Goal: Information Seeking & Learning: Learn about a topic

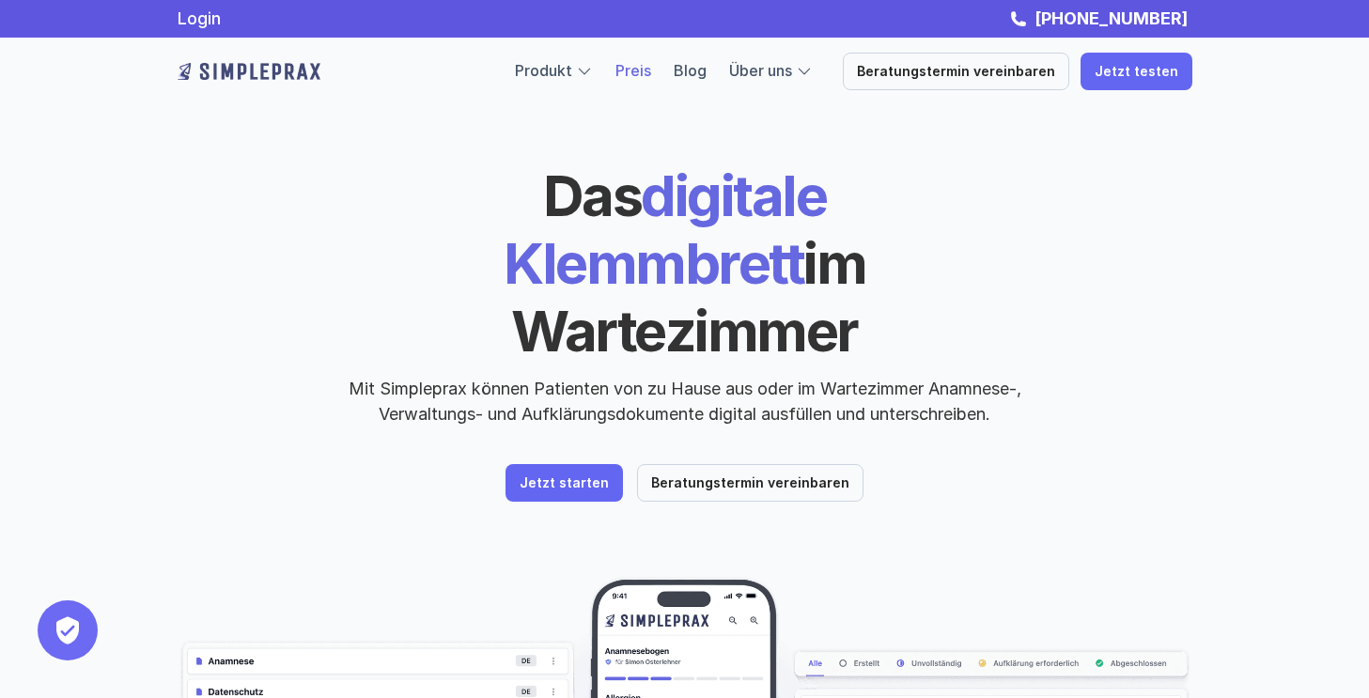
click at [638, 73] on link "Preis" at bounding box center [634, 70] width 36 height 19
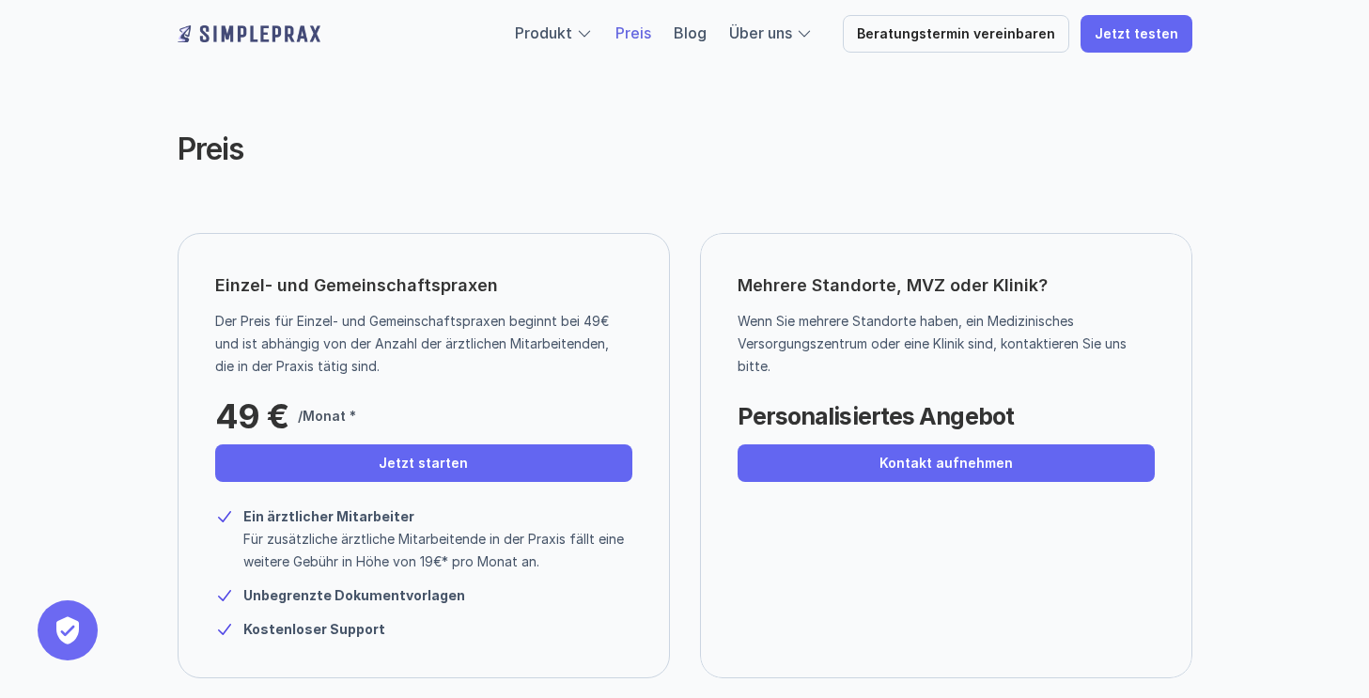
click at [172, 41] on div "Produkt Preis Blog Über uns Beratungstermin vereinbaren Jetzt testen" at bounding box center [685, 34] width 1128 height 68
click at [179, 54] on div "Produkt Preis Blog Über uns Beratungstermin vereinbaren Jetzt testen" at bounding box center [685, 34] width 1128 height 68
click at [185, 46] on img at bounding box center [249, 34] width 143 height 30
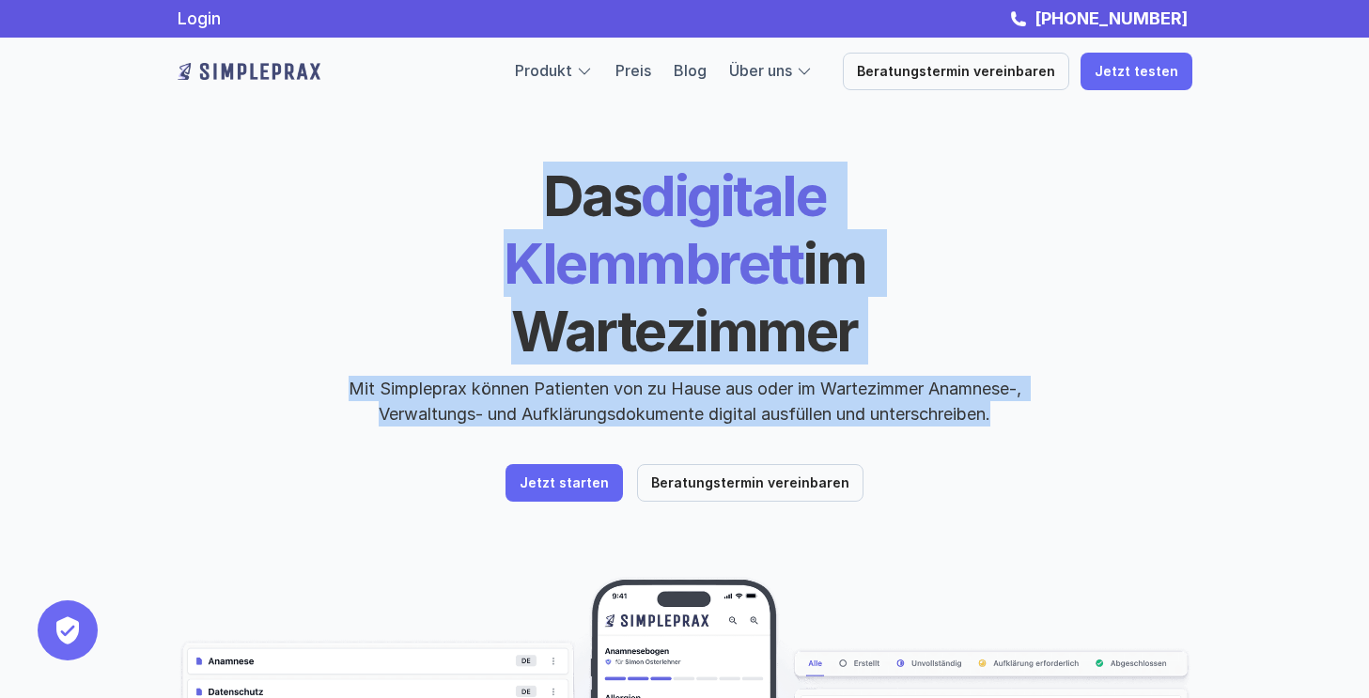
drag, startPoint x: 379, startPoint y: 184, endPoint x: 983, endPoint y: 418, distance: 648.0
click at [983, 418] on div "Das digitale Klemmbrett im Wartezimmer Mit Simpleprax können Patienten von zu H…" at bounding box center [685, 332] width 1015 height 340
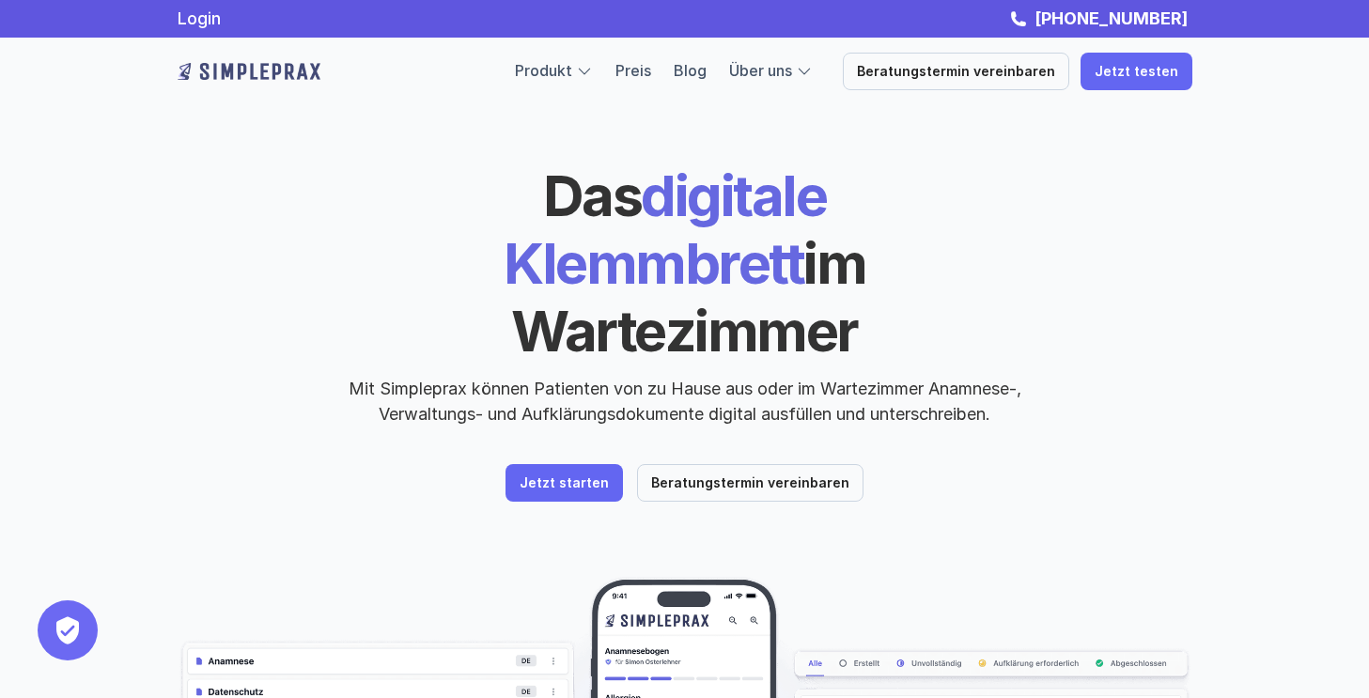
click at [937, 431] on div "Das digitale Klemmbrett im Wartezimmer Mit Simpleprax können Patienten von zu H…" at bounding box center [685, 332] width 1015 height 340
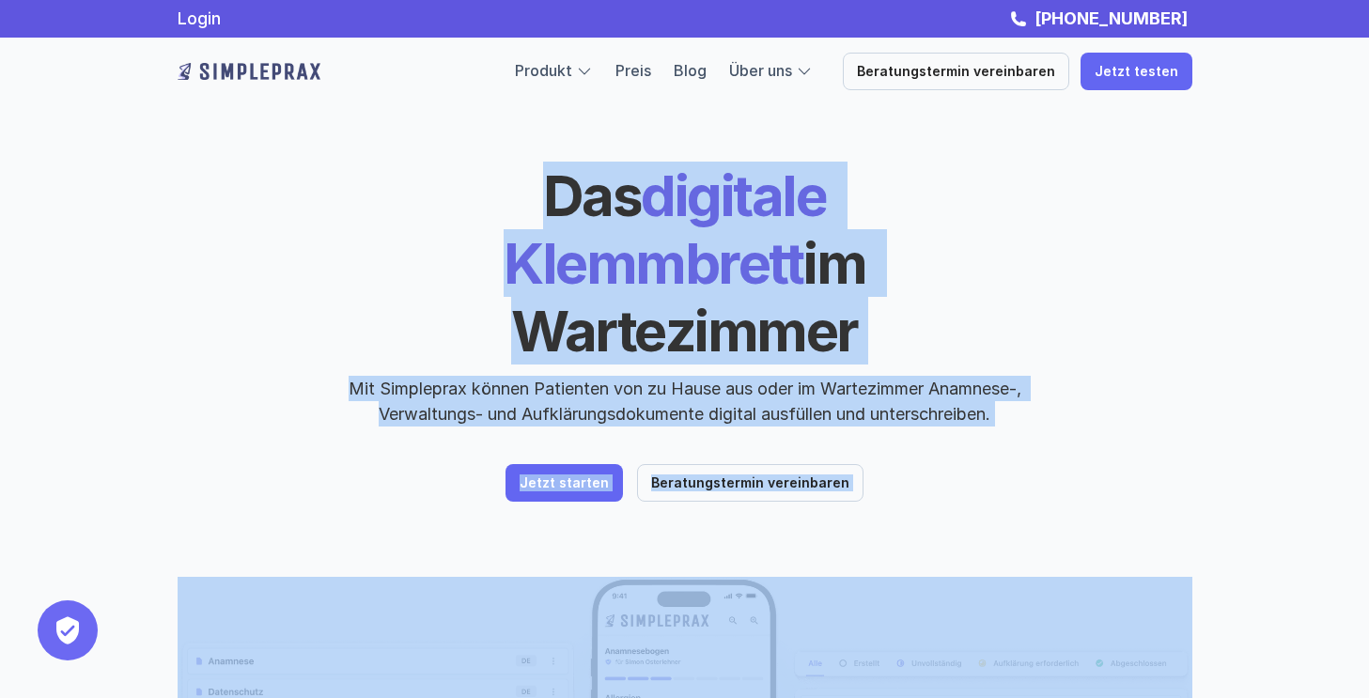
drag, startPoint x: 367, startPoint y: 170, endPoint x: 983, endPoint y: 476, distance: 687.2
click at [983, 476] on header "Das digitale Klemmbrett im Wartezimmer Mit Simpleprax können Patienten von zu H…" at bounding box center [685, 537] width 1128 height 1075
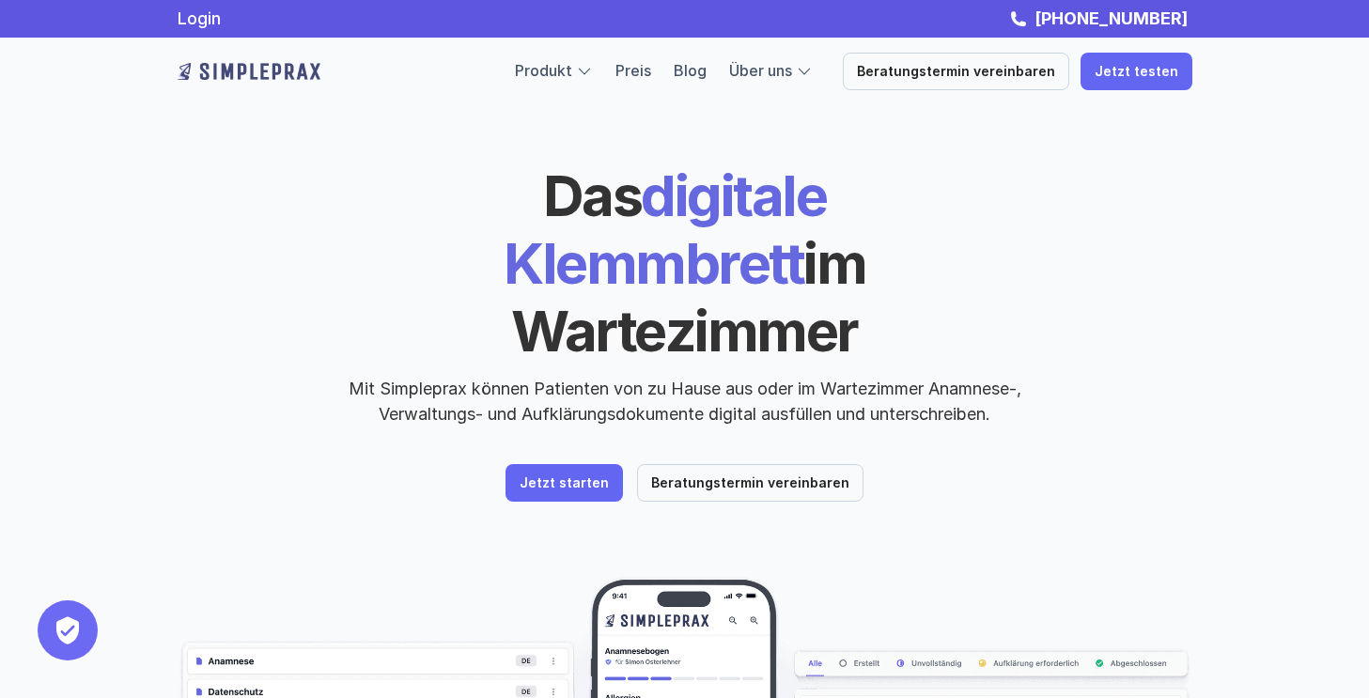
click at [969, 475] on header "Das digitale Klemmbrett im Wartezimmer Mit Simpleprax können Patienten von zu H…" at bounding box center [685, 537] width 1128 height 1075
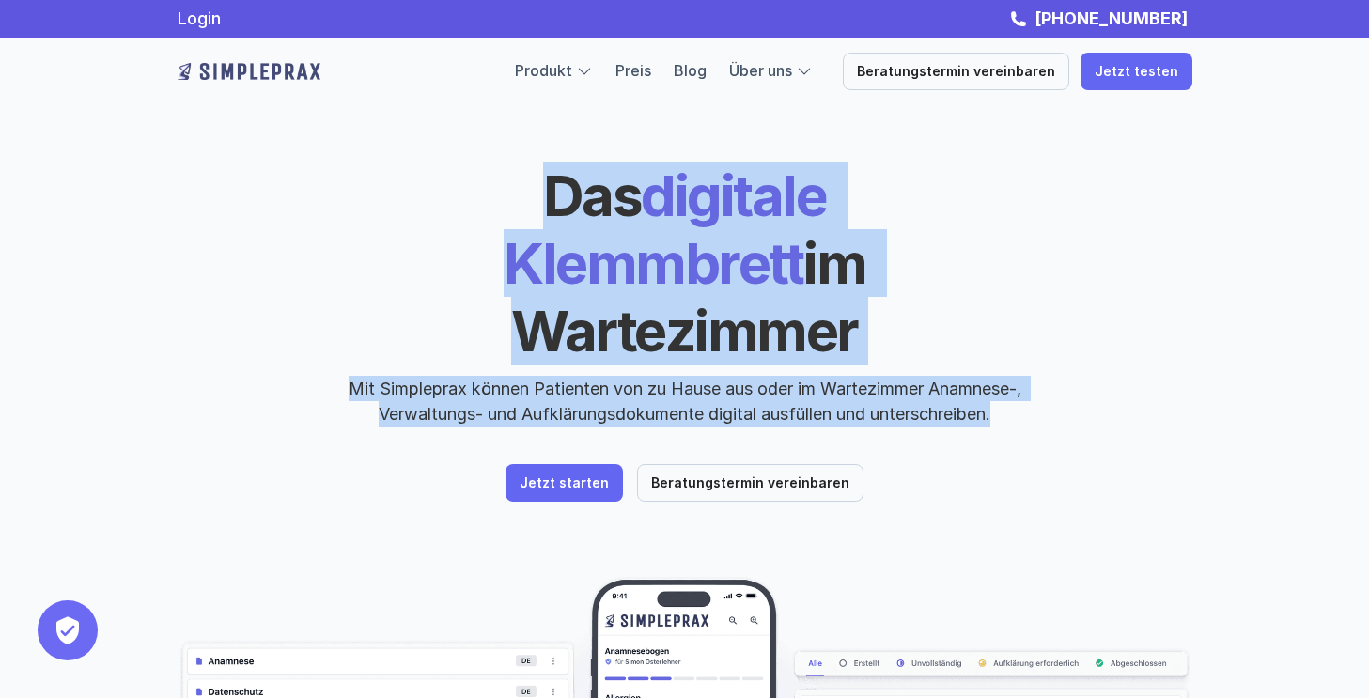
drag, startPoint x: 948, startPoint y: 434, endPoint x: 388, endPoint y: 208, distance: 604.2
click at [388, 208] on header "Das digitale Klemmbrett im Wartezimmer Mit Simpleprax können Patienten von zu H…" at bounding box center [685, 537] width 1128 height 1075
click at [381, 204] on h1 "Das digitale Klemmbrett im Wartezimmer" at bounding box center [685, 263] width 648 height 203
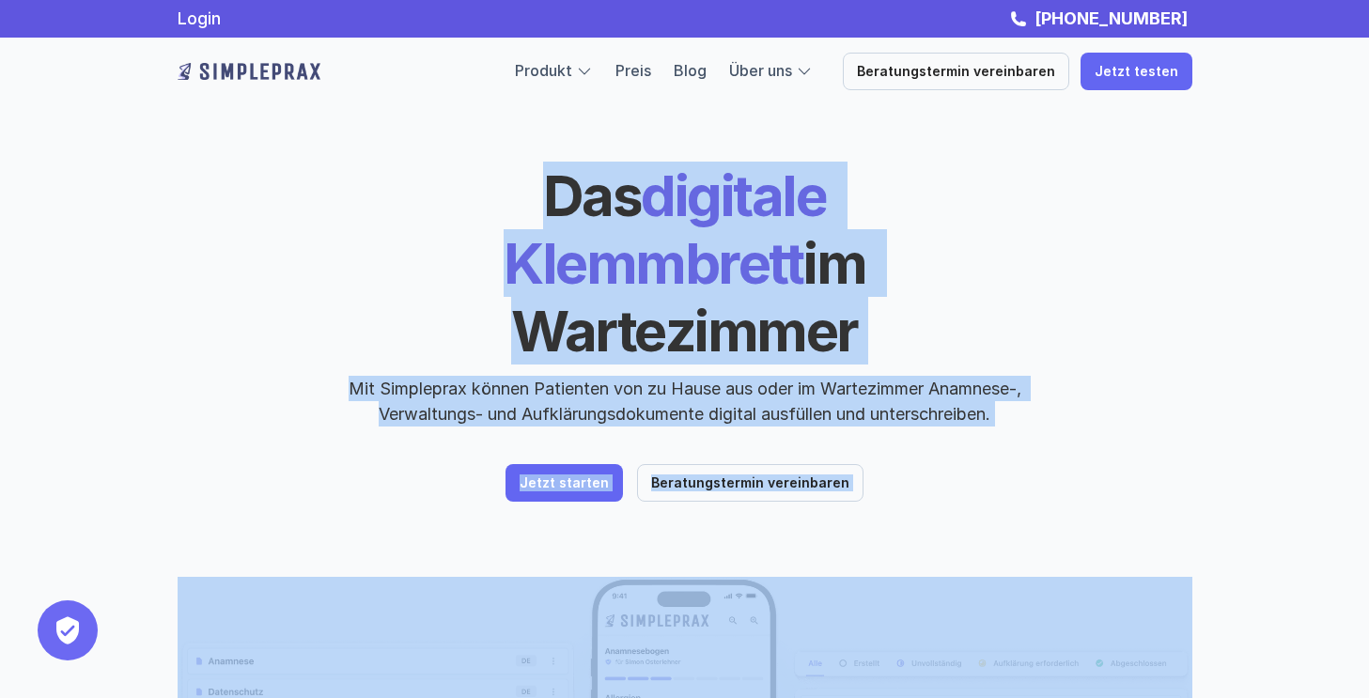
drag, startPoint x: 380, startPoint y: 195, endPoint x: 877, endPoint y: 492, distance: 579.6
click at [877, 492] on header "Das digitale Klemmbrett im Wartezimmer Mit Simpleprax können Patienten von zu H…" at bounding box center [685, 537] width 1128 height 1075
click at [877, 490] on header "Das digitale Klemmbrett im Wartezimmer Mit Simpleprax können Patienten von zu H…" at bounding box center [685, 537] width 1128 height 1075
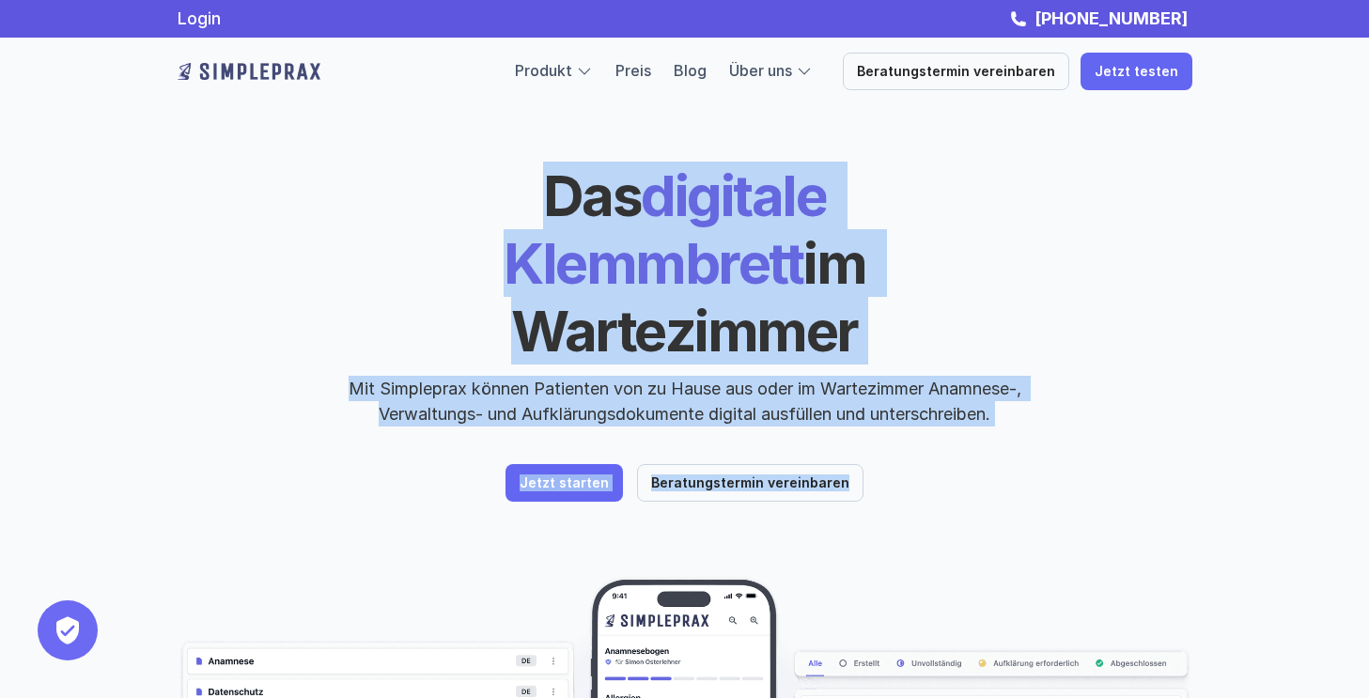
drag, startPoint x: 904, startPoint y: 445, endPoint x: 345, endPoint y: 179, distance: 618.8
click at [345, 179] on header "Das digitale Klemmbrett im Wartezimmer Mit Simpleprax können Patienten von zu H…" at bounding box center [685, 537] width 1128 height 1075
click at [345, 179] on div "Das digitale Klemmbrett im Wartezimmer Mit Simpleprax können Patienten von zu H…" at bounding box center [685, 294] width 1015 height 265
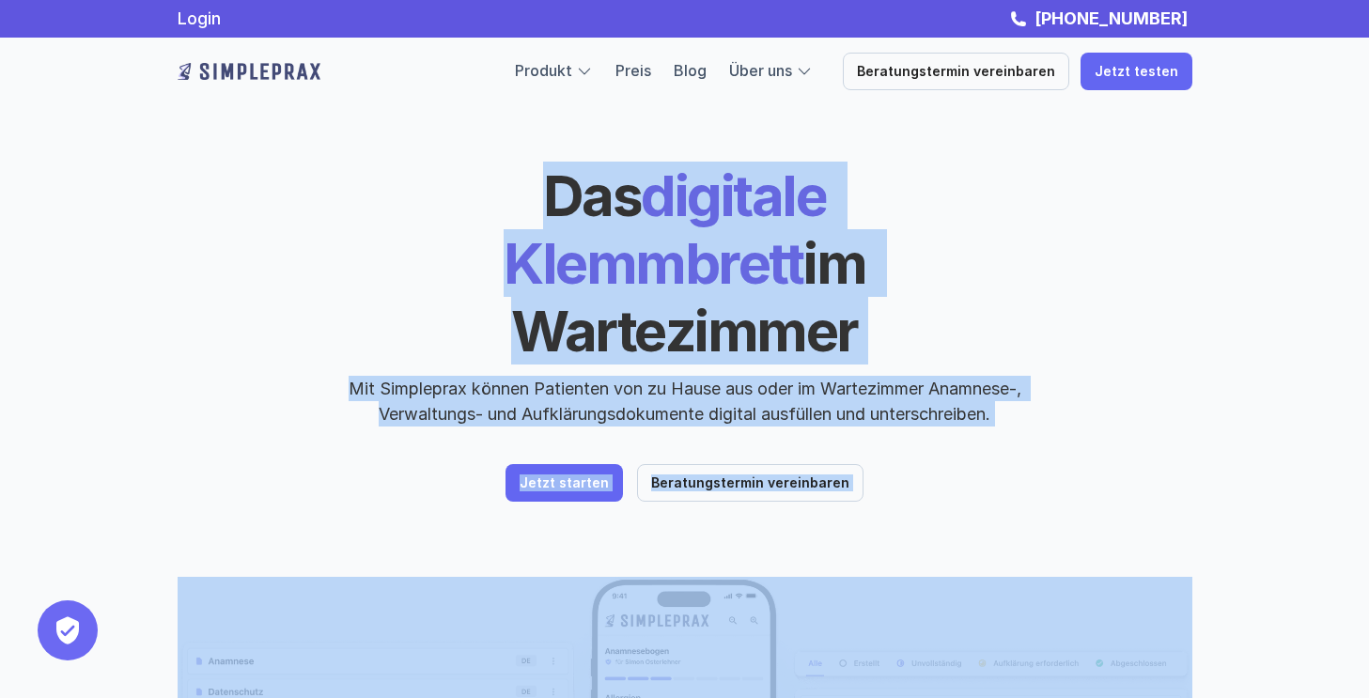
drag, startPoint x: 355, startPoint y: 160, endPoint x: 936, endPoint y: 479, distance: 662.9
click at [936, 479] on header "Das digitale Klemmbrett im Wartezimmer Mit Simpleprax können Patienten von zu H…" at bounding box center [685, 537] width 1128 height 1075
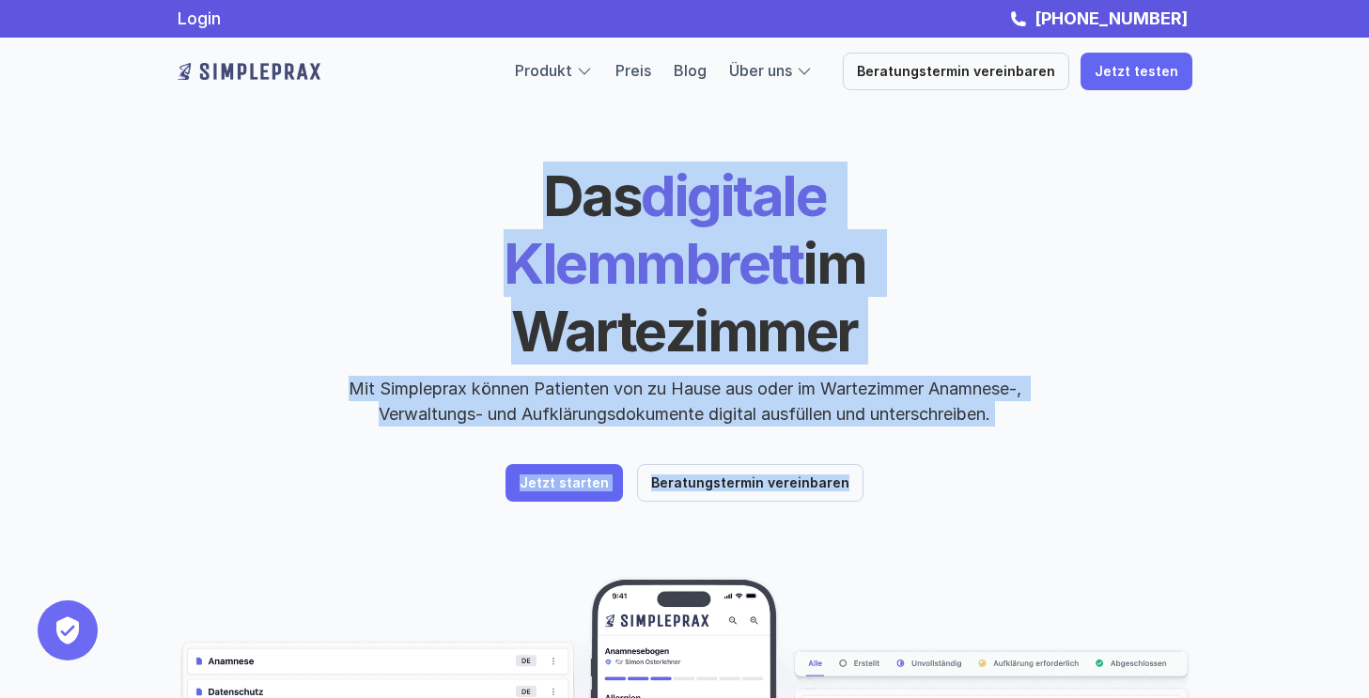
drag, startPoint x: 915, startPoint y: 468, endPoint x: 398, endPoint y: 200, distance: 582.1
click at [398, 200] on header "Das digitale Klemmbrett im Wartezimmer Mit Simpleprax können Patienten von zu H…" at bounding box center [685, 537] width 1128 height 1075
click at [543, 199] on span "Das" at bounding box center [592, 196] width 99 height 68
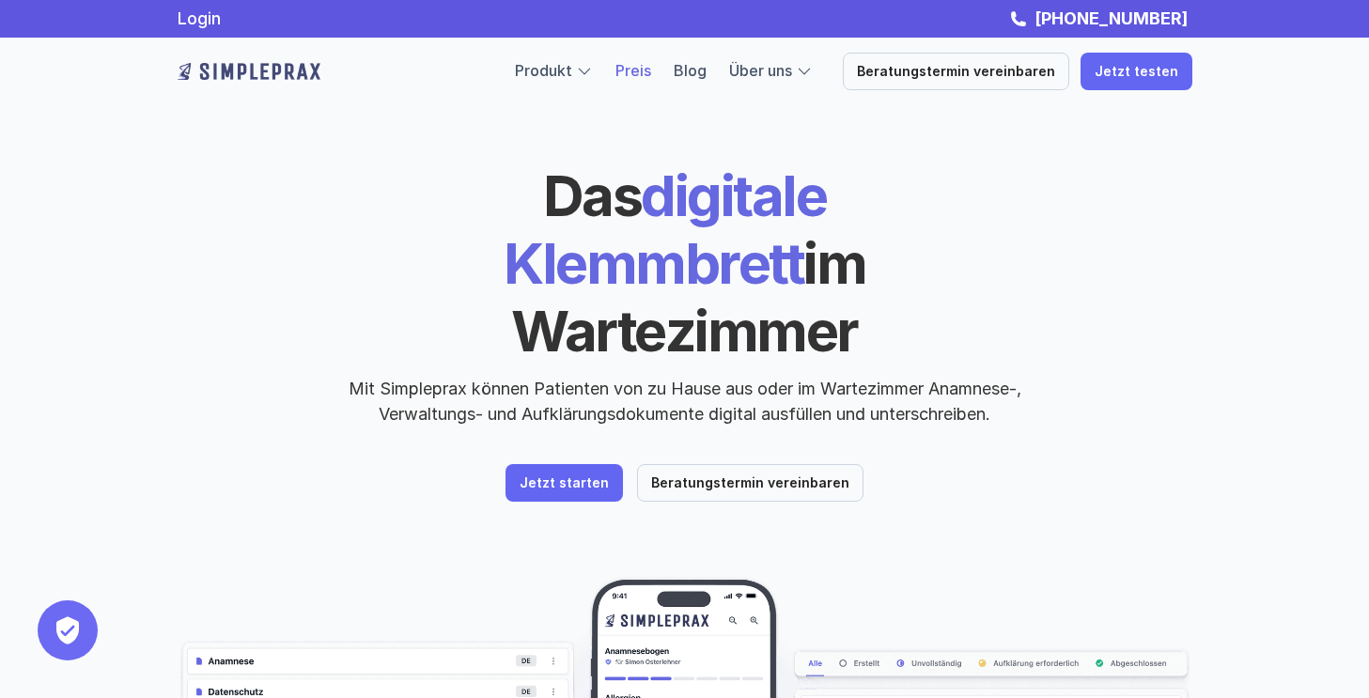
click at [651, 78] on link "Preis" at bounding box center [634, 70] width 36 height 19
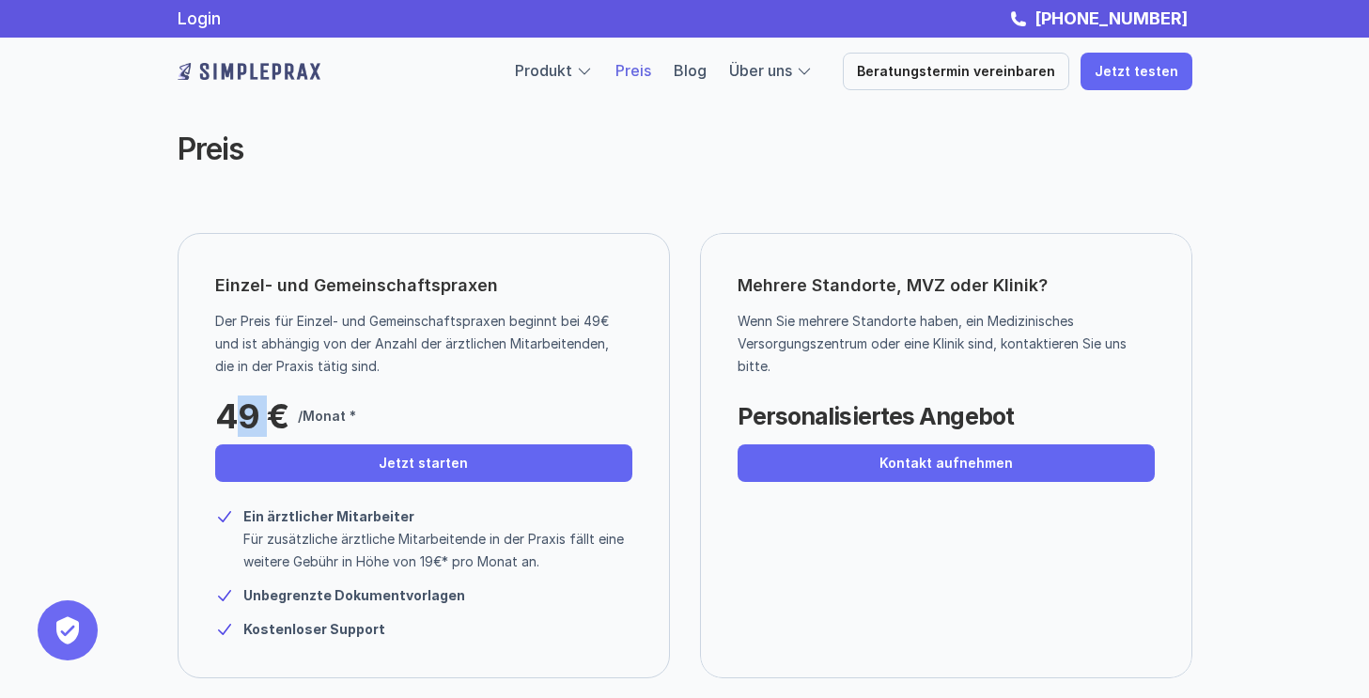
drag, startPoint x: 266, startPoint y: 421, endPoint x: 245, endPoint y: 418, distance: 20.9
click at [245, 419] on p "49 €" at bounding box center [251, 417] width 73 height 38
click at [257, 416] on p "49 €" at bounding box center [251, 417] width 73 height 38
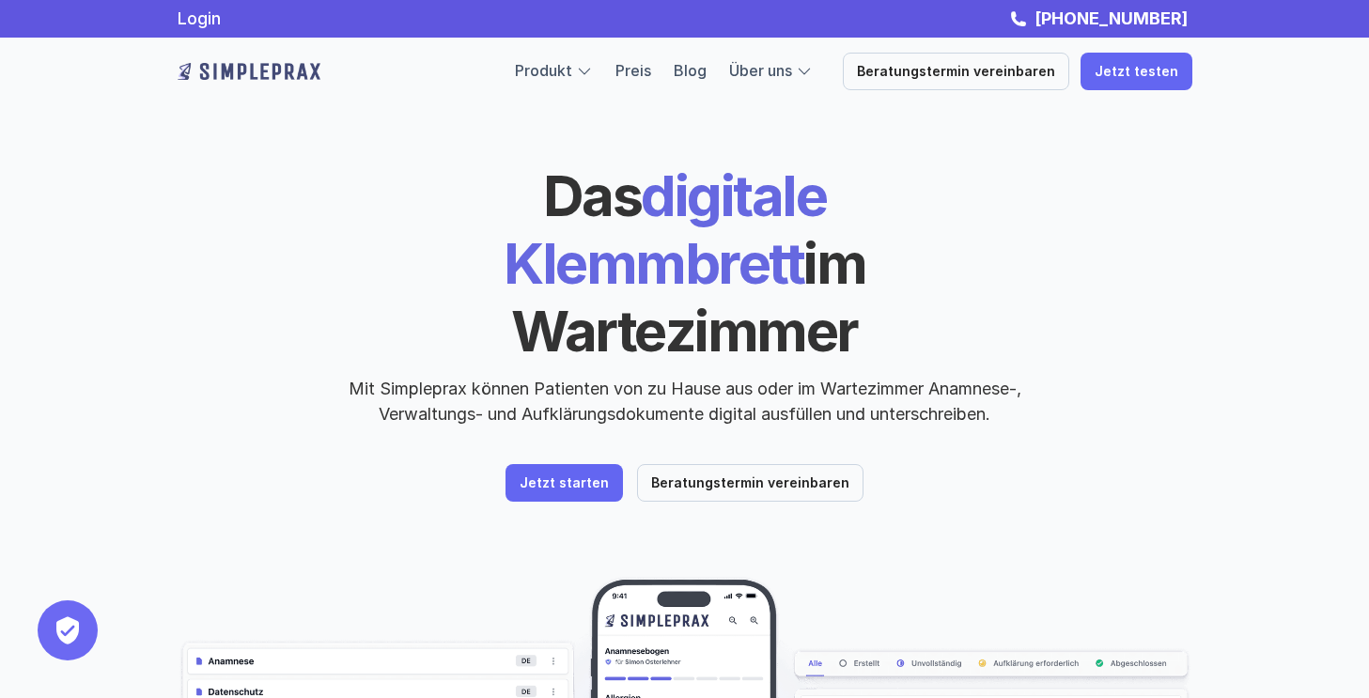
click at [1303, 324] on div "Das digitale Klemmbrett im Wartezimmer Mit Simpleprax können Patienten von zu H…" at bounding box center [684, 537] width 1369 height 1075
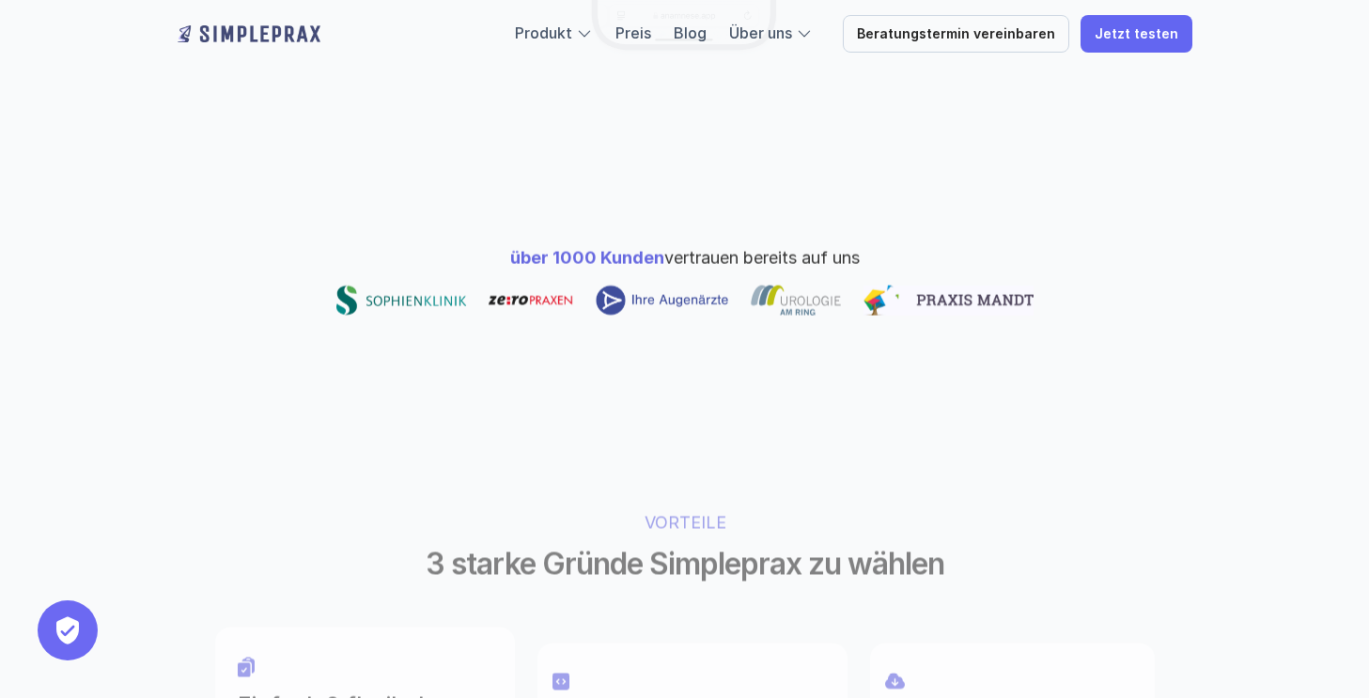
scroll to position [916, 0]
